Goal: Task Accomplishment & Management: Manage account settings

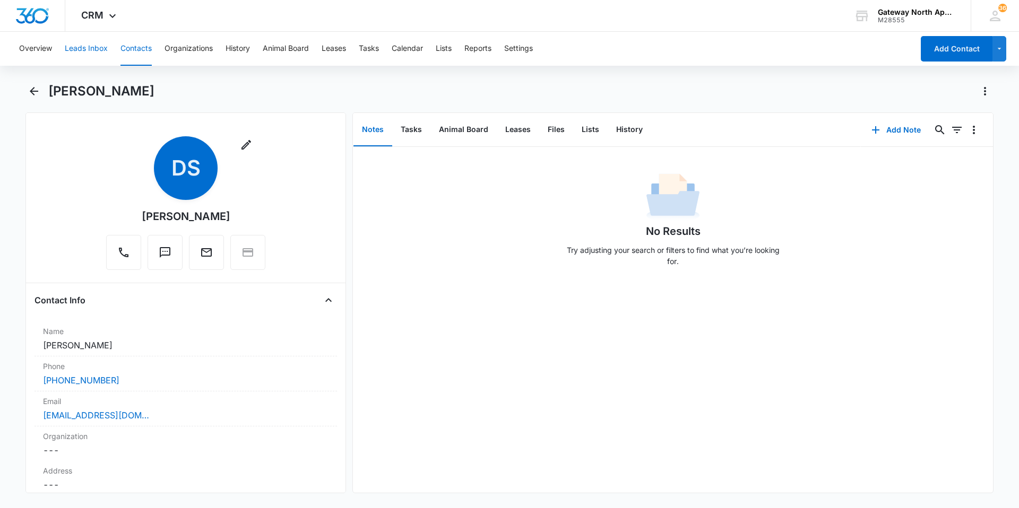
scroll to position [1061, 0]
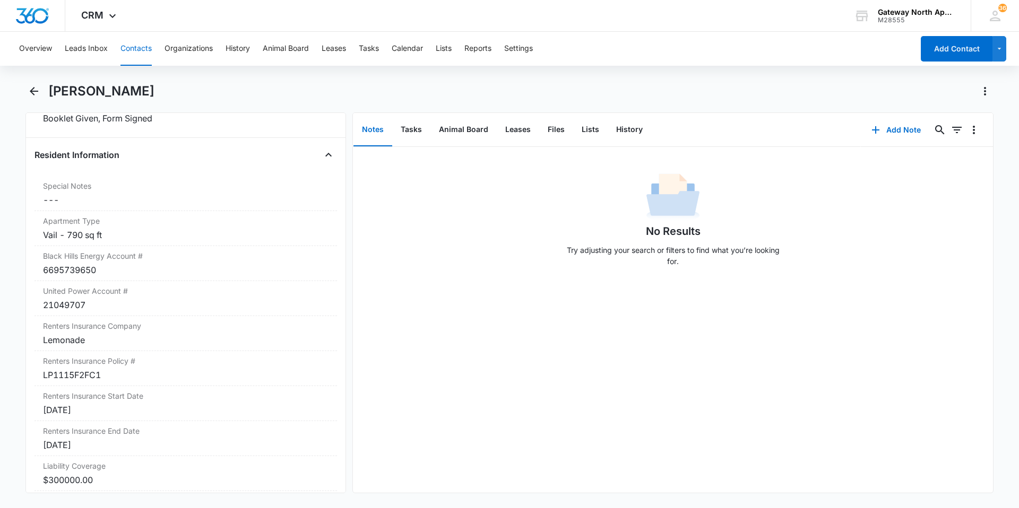
click at [118, 52] on div "Overview Leads Inbox Contacts Organizations History Animal Board Leases Tasks C…" at bounding box center [463, 49] width 900 height 34
click at [151, 51] on button "Contacts" at bounding box center [135, 49] width 31 height 34
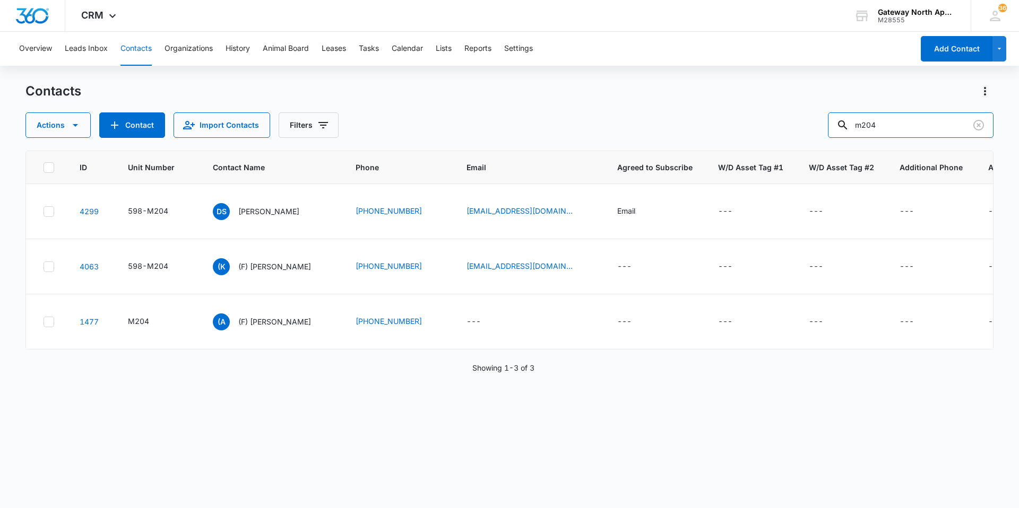
drag, startPoint x: 888, startPoint y: 125, endPoint x: 733, endPoint y: 136, distance: 155.3
click at [733, 136] on div "Actions Contact Import Contacts Filters m204" at bounding box center [509, 124] width 968 height 25
type input "c101"
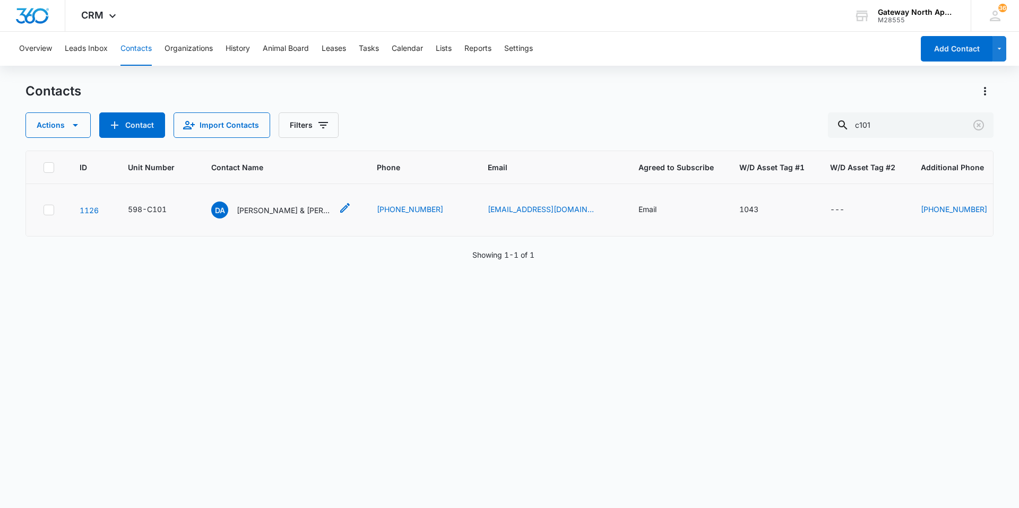
click at [283, 202] on div "DA [PERSON_NAME] & [PERSON_NAME]" at bounding box center [271, 210] width 121 height 17
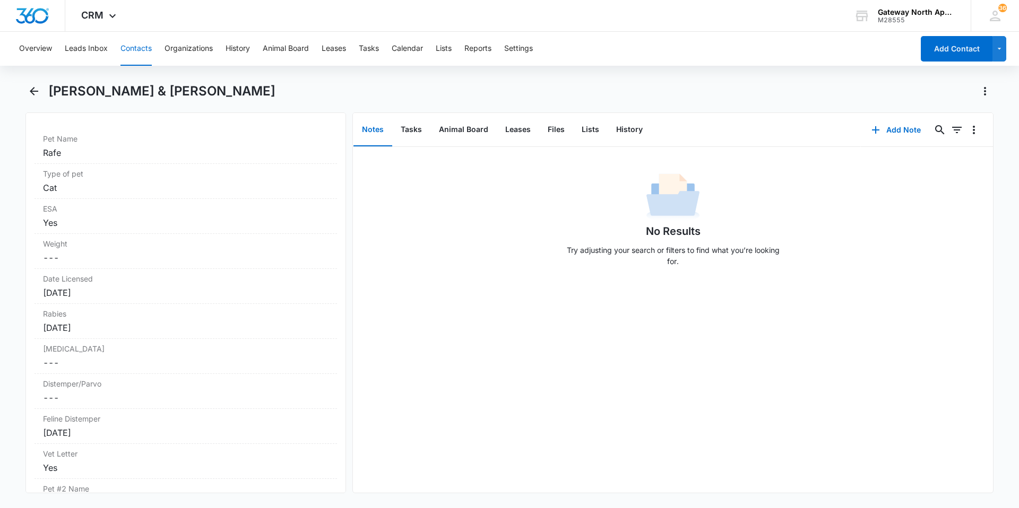
scroll to position [2229, 0]
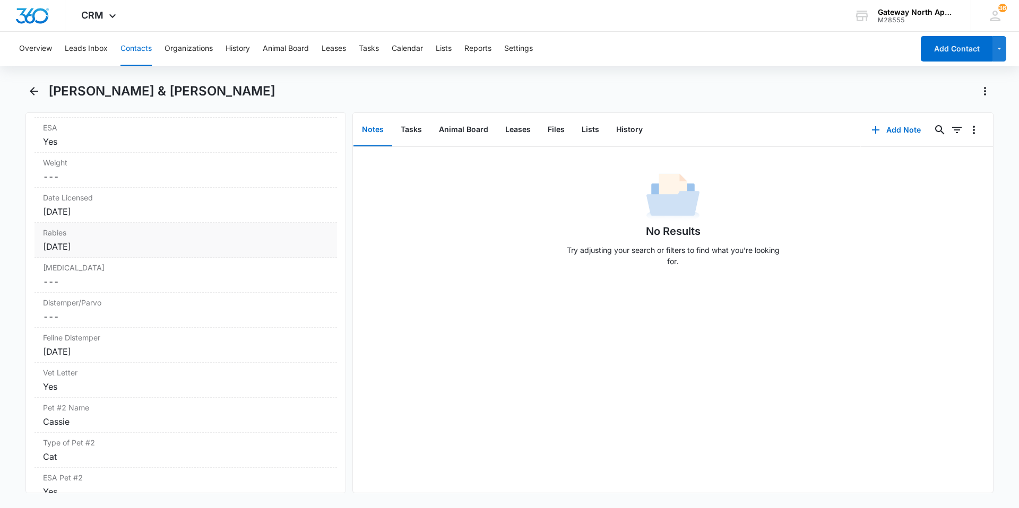
click at [115, 246] on div "[DATE]" at bounding box center [185, 246] width 285 height 13
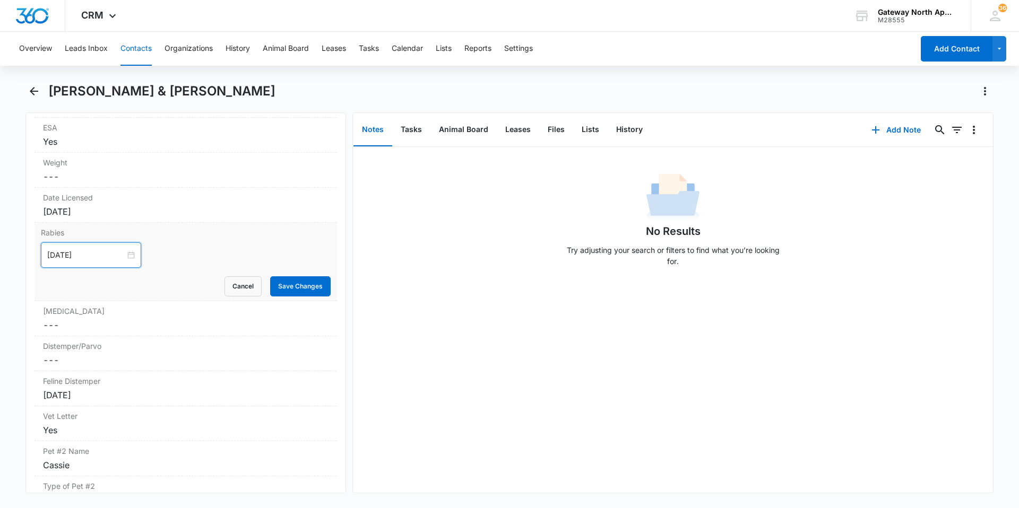
click at [112, 258] on input "[DATE]" at bounding box center [86, 255] width 78 height 12
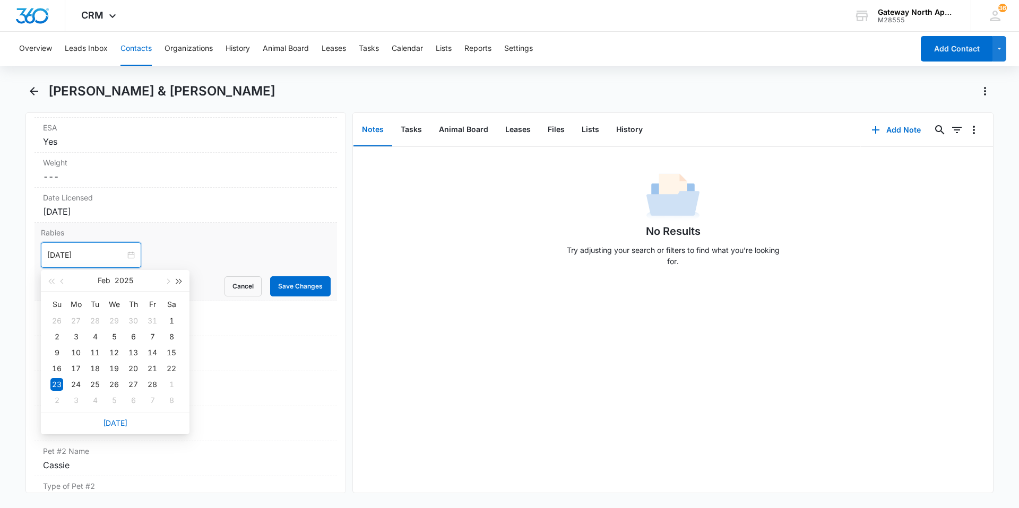
click at [177, 281] on span "button" at bounding box center [179, 281] width 5 height 5
click at [170, 281] on button "button" at bounding box center [167, 280] width 12 height 21
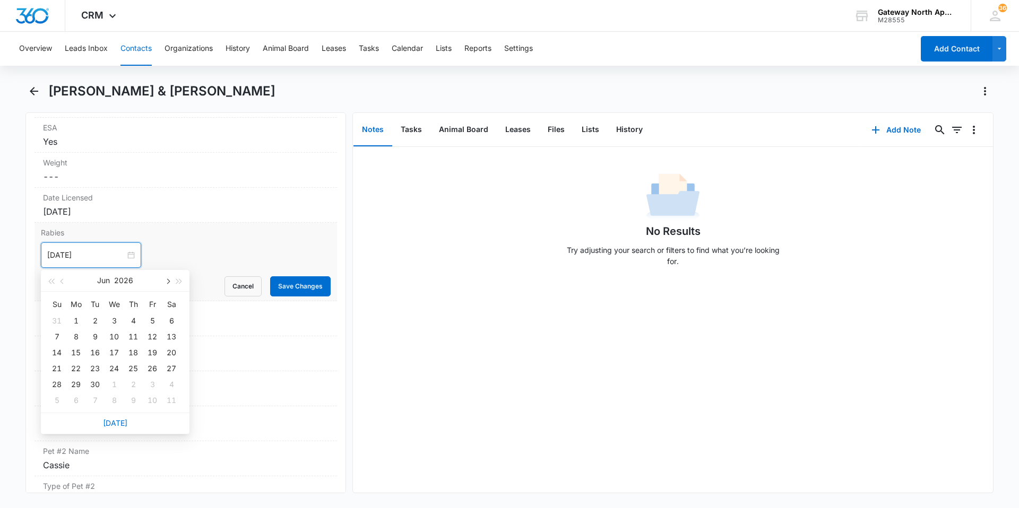
click at [170, 281] on button "button" at bounding box center [167, 280] width 12 height 21
type input "[DATE]"
click at [158, 382] on div "31" at bounding box center [152, 384] width 13 height 13
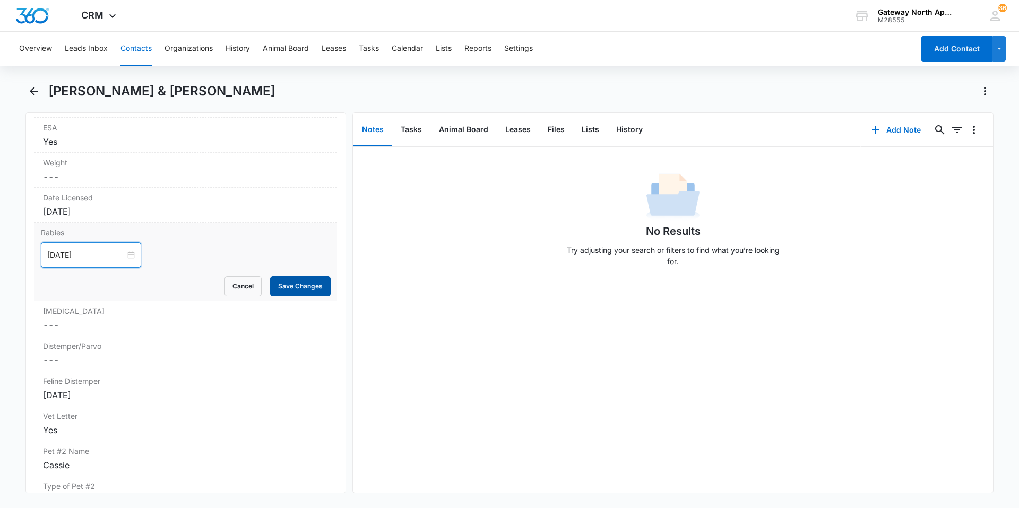
click at [275, 284] on button "Save Changes" at bounding box center [300, 286] width 60 height 20
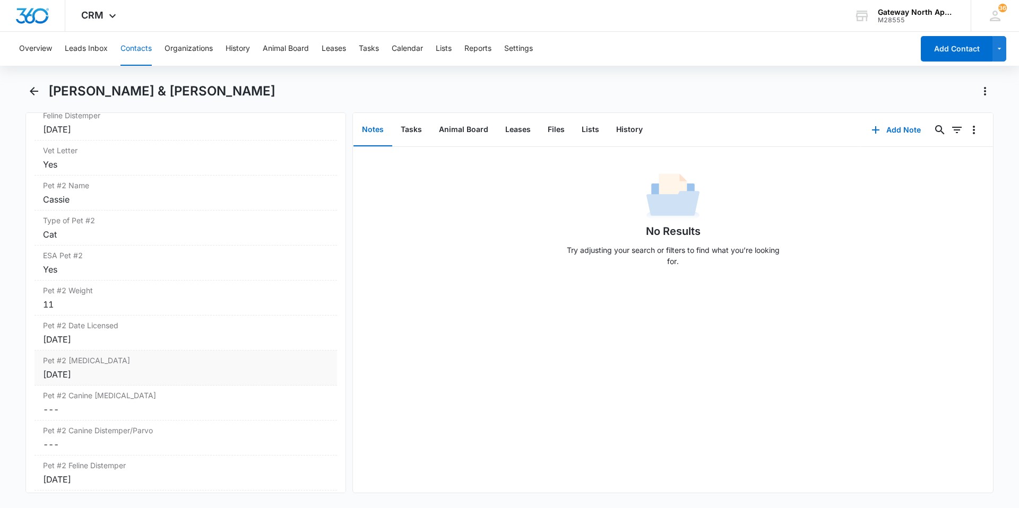
scroll to position [2450, 0]
click at [107, 372] on div "[DATE]" at bounding box center [185, 375] width 285 height 13
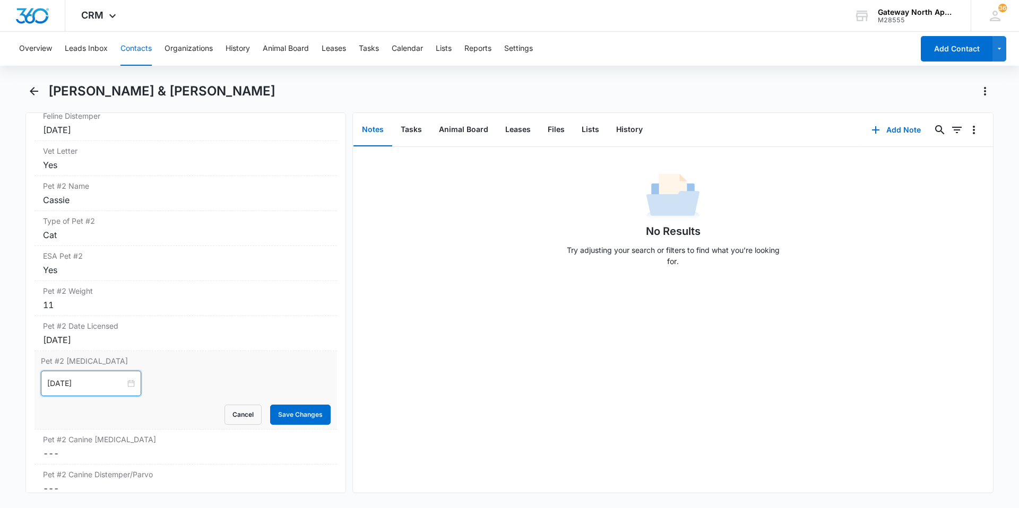
click at [105, 386] on input "[DATE]" at bounding box center [86, 384] width 78 height 12
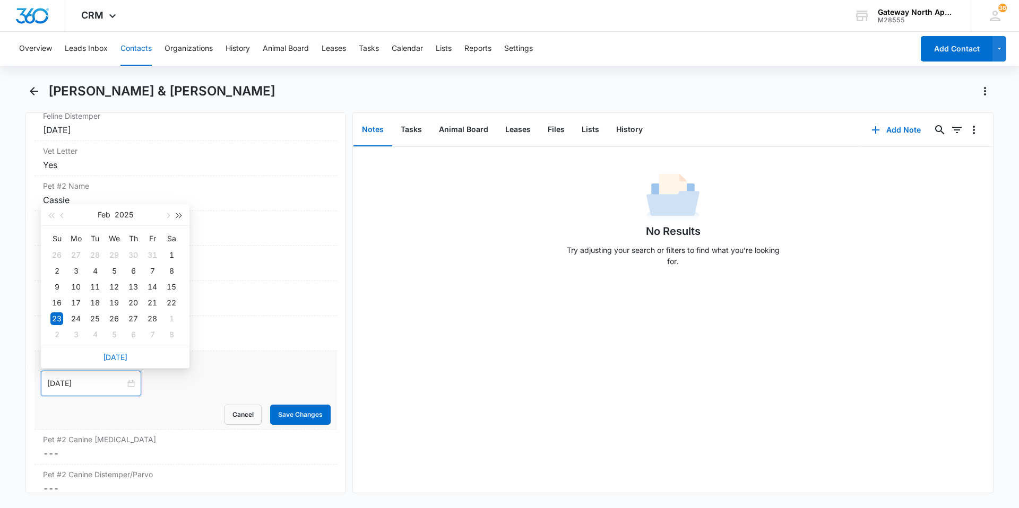
click at [182, 218] on button "button" at bounding box center [180, 214] width 12 height 21
click at [169, 221] on button "button" at bounding box center [167, 214] width 12 height 21
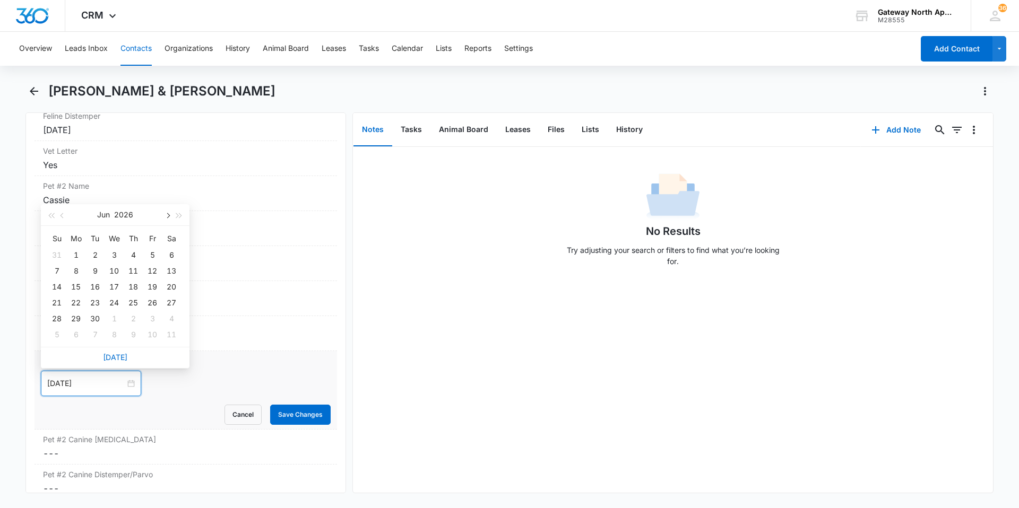
click at [169, 221] on button "button" at bounding box center [167, 214] width 12 height 21
type input "[DATE]"
click at [153, 323] on div "31" at bounding box center [152, 319] width 13 height 13
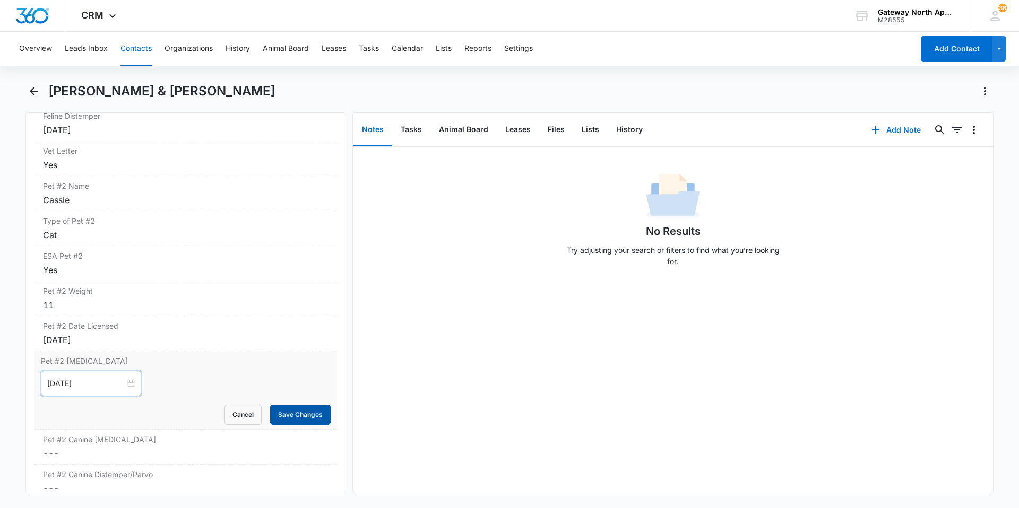
click at [272, 412] on button "Save Changes" at bounding box center [300, 415] width 60 height 20
